Goal: Task Accomplishment & Management: Use online tool/utility

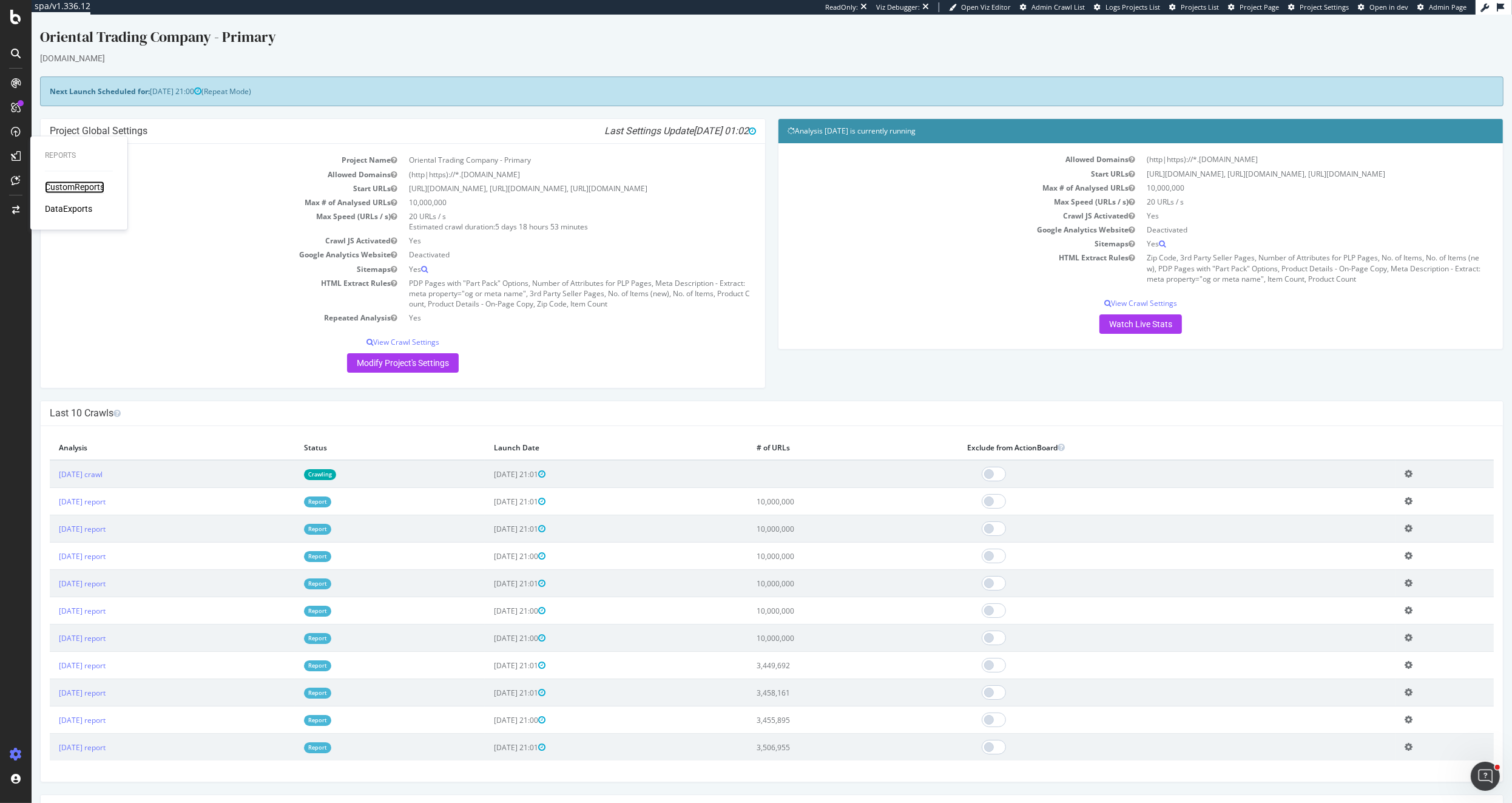
click at [80, 183] on div "CustomReports" at bounding box center [75, 187] width 59 height 12
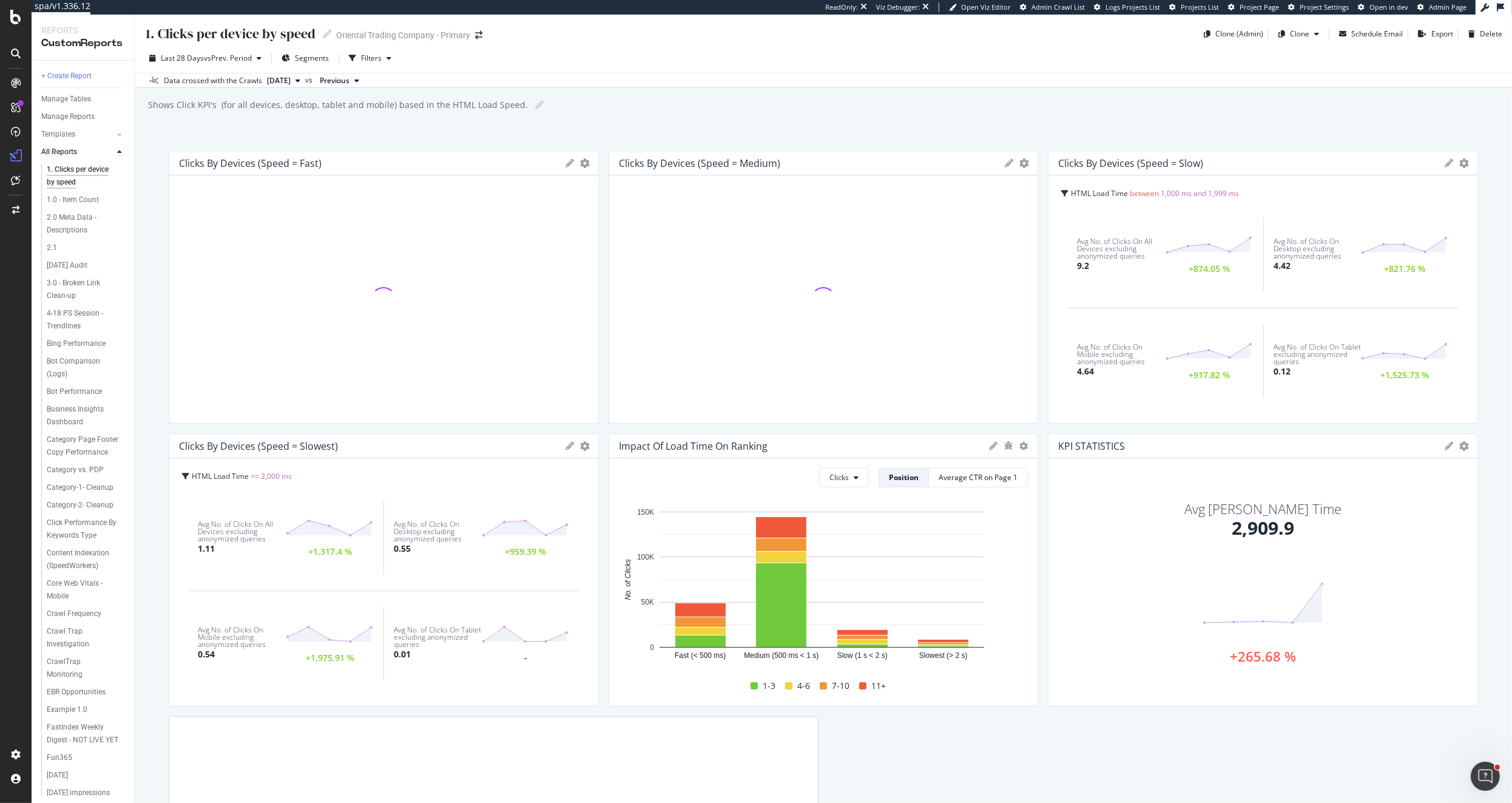
click at [118, 151] on icon at bounding box center [120, 153] width 5 height 8
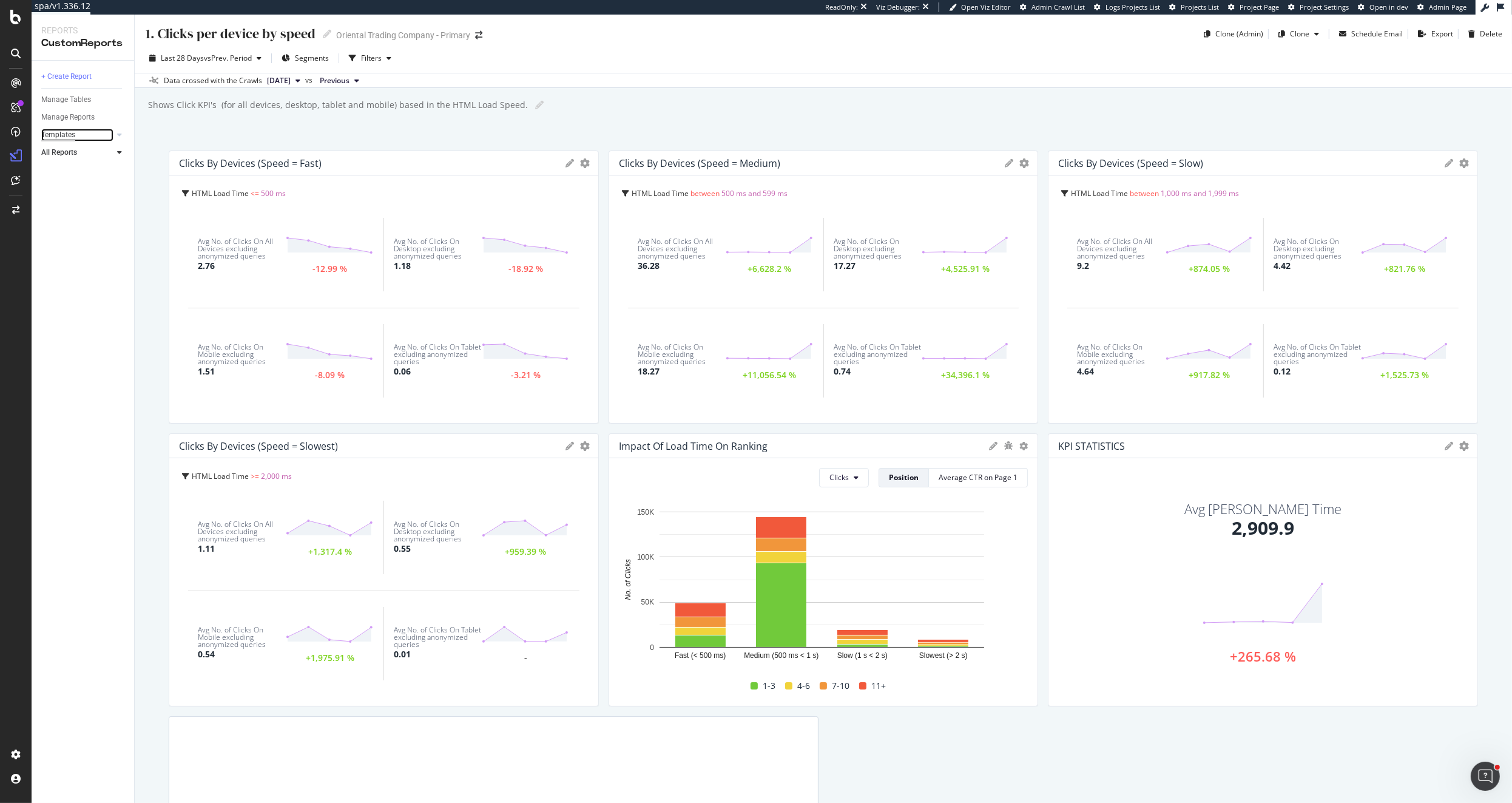
click at [68, 133] on div "Templates" at bounding box center [58, 135] width 34 height 13
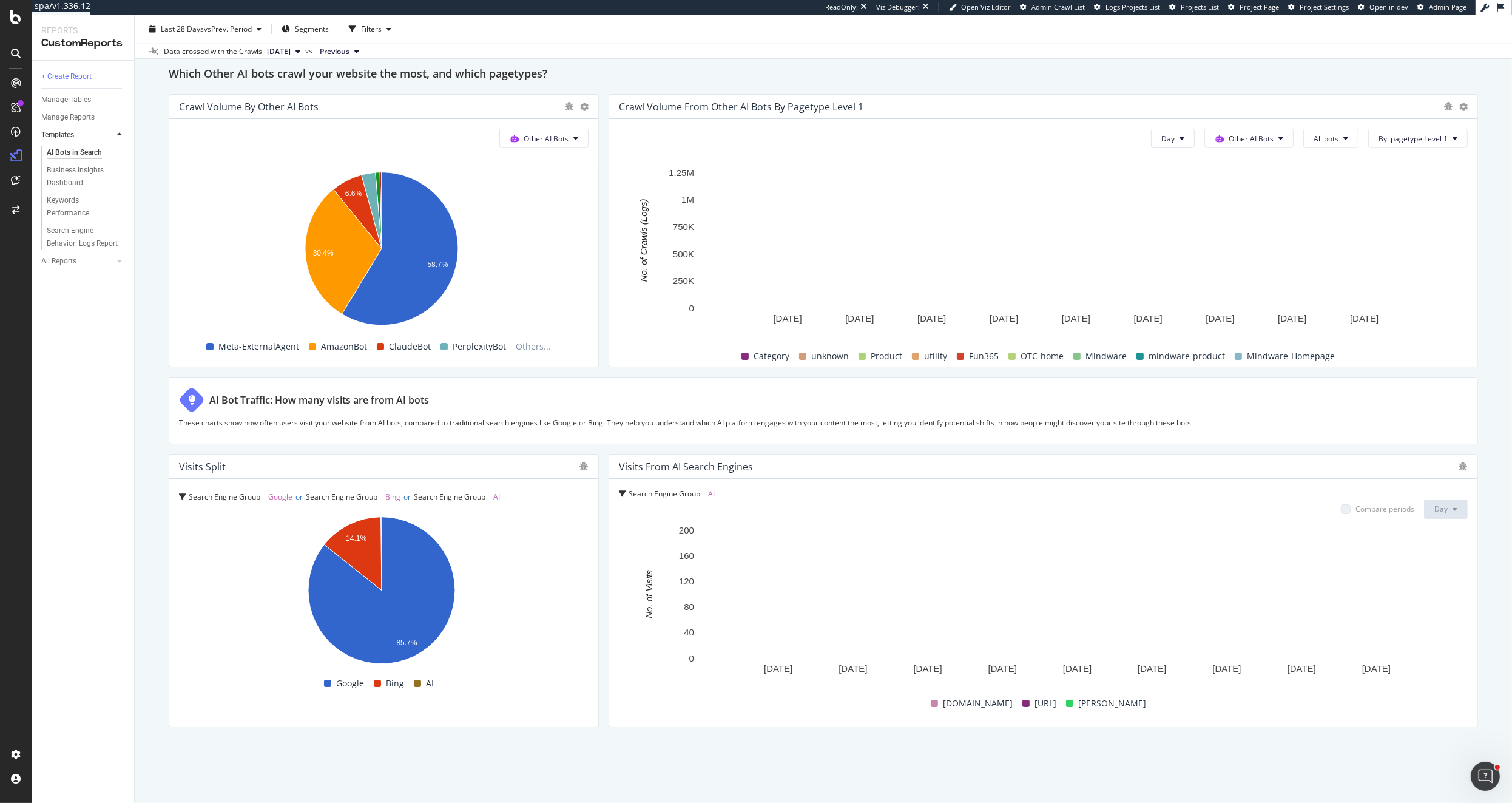
scroll to position [1764, 0]
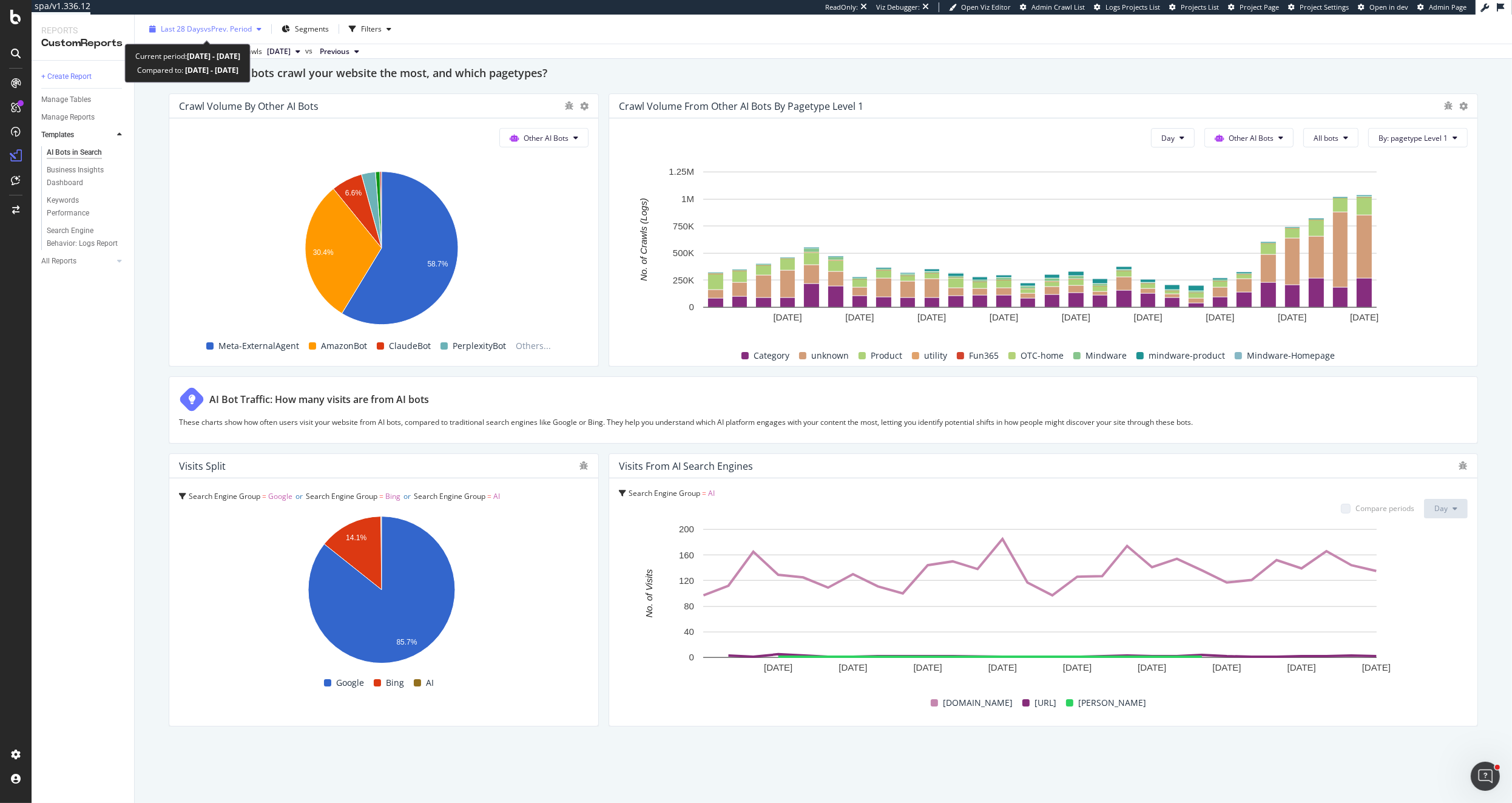
click at [189, 30] on span "Last 28 Days" at bounding box center [182, 28] width 43 height 10
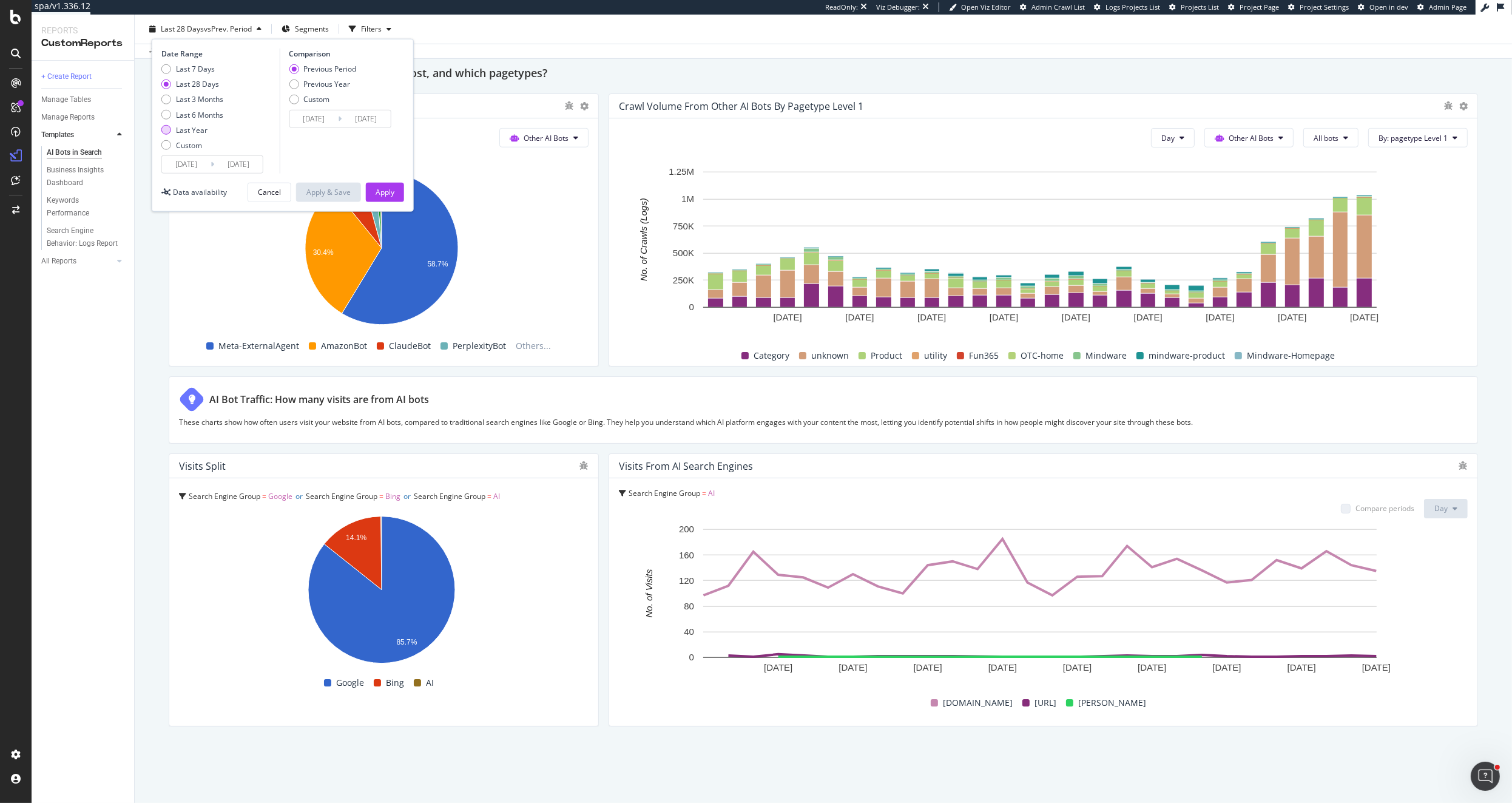
click at [168, 132] on div "Last Year" at bounding box center [166, 130] width 9 height 9
type input "[DATE]"
click at [383, 187] on div "Apply" at bounding box center [385, 192] width 19 height 10
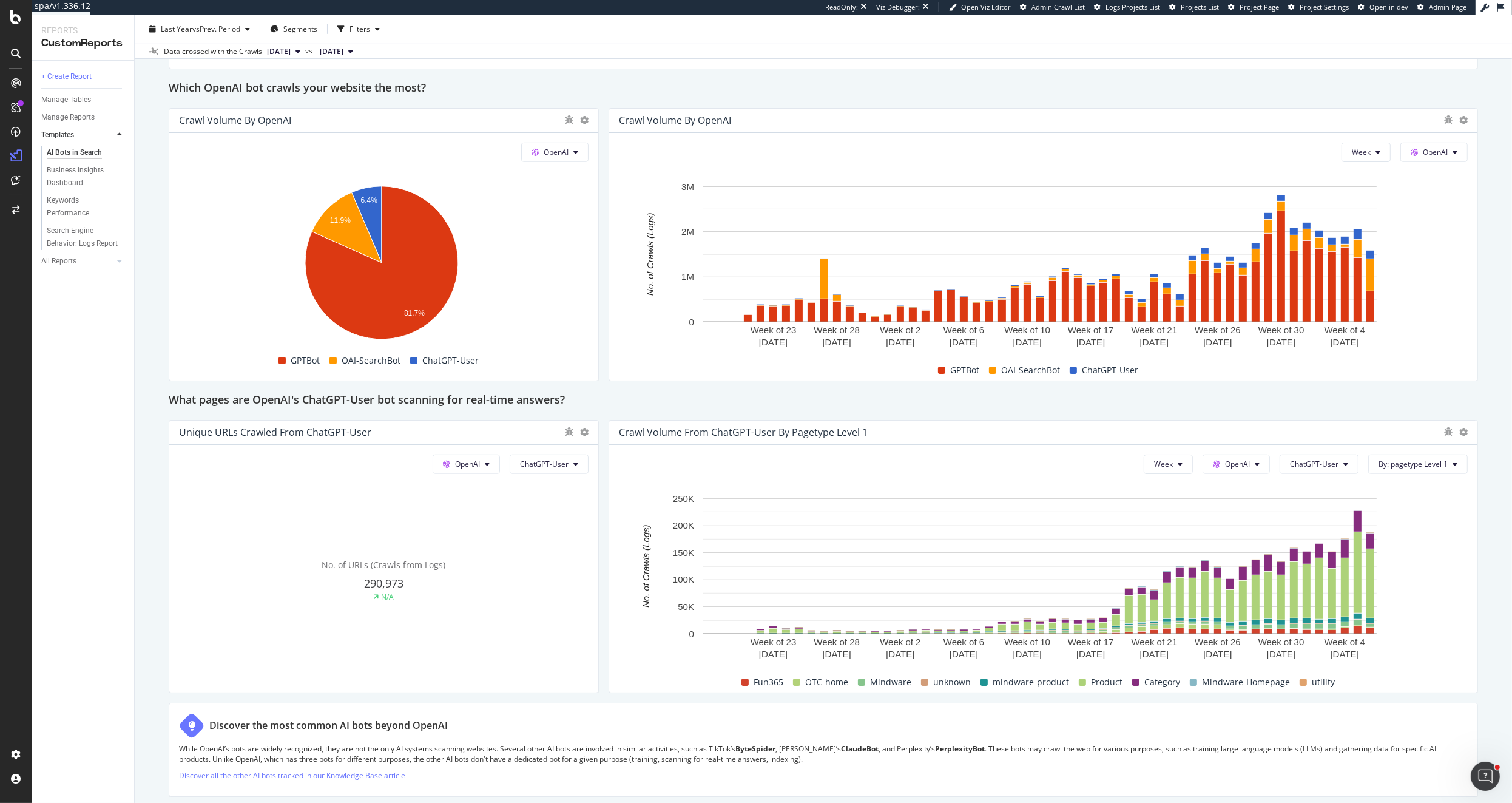
scroll to position [990, 0]
